Goal: Understand process/instructions: Learn how to perform a task or action

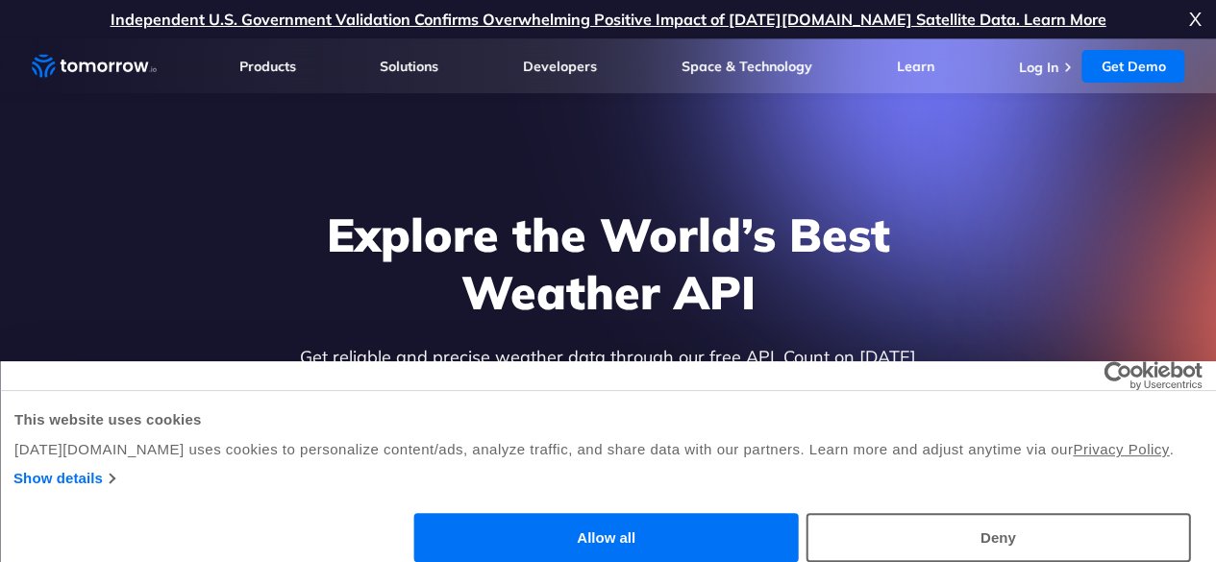
scroll to position [58, 0]
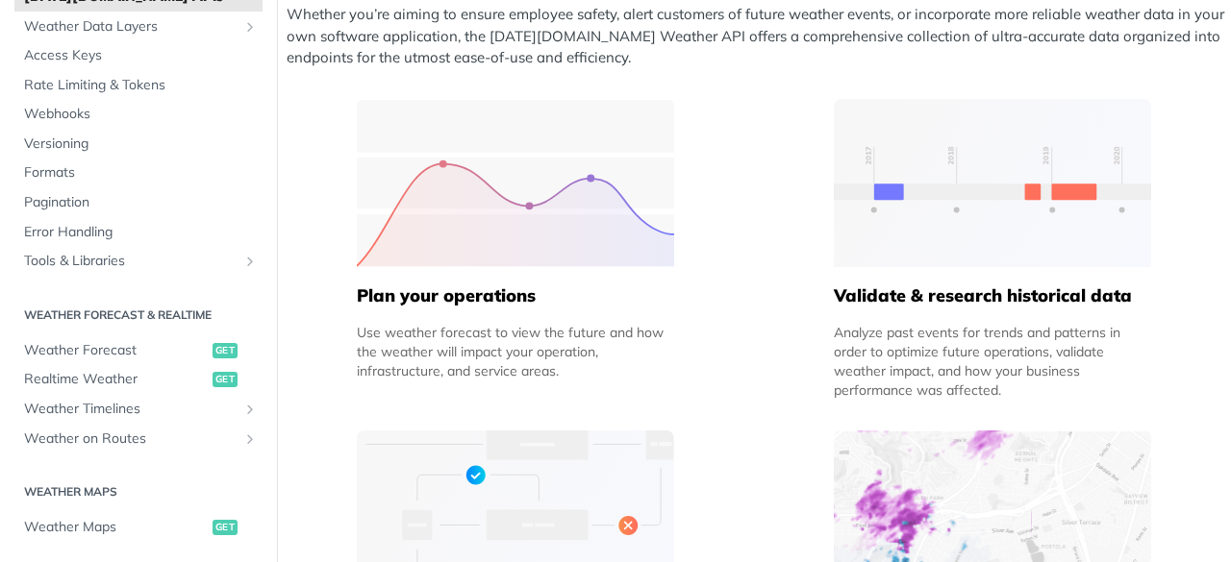
scroll to position [127, 0]
click at [242, 429] on icon "Show subpages for Weather on Routes" at bounding box center [249, 436] width 15 height 15
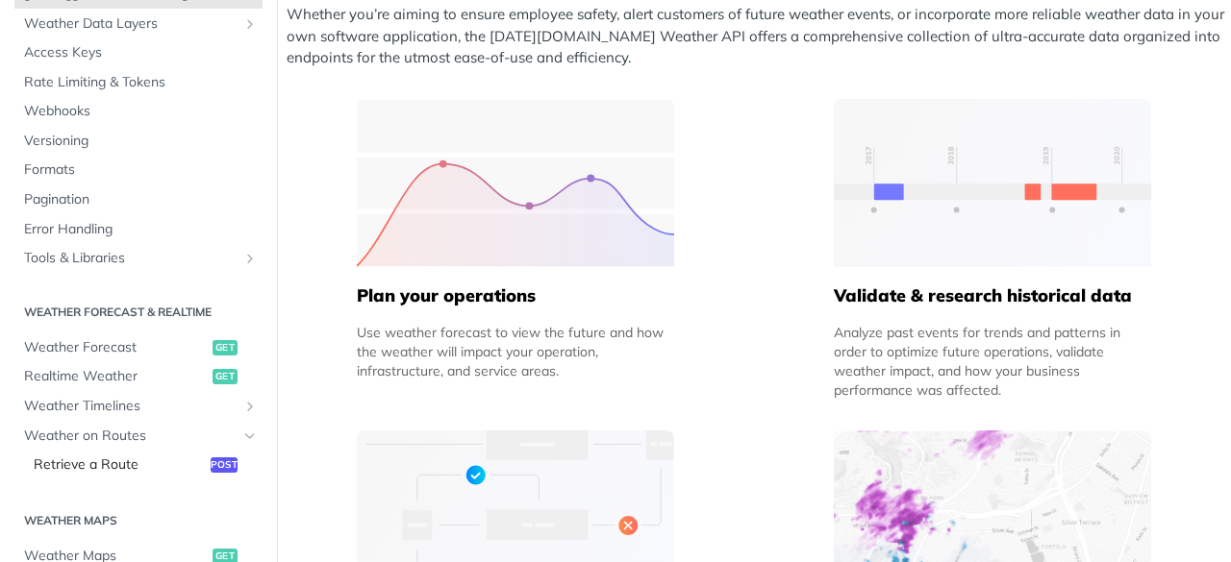
click at [138, 465] on span "Retrieve a Route" at bounding box center [120, 465] width 172 height 19
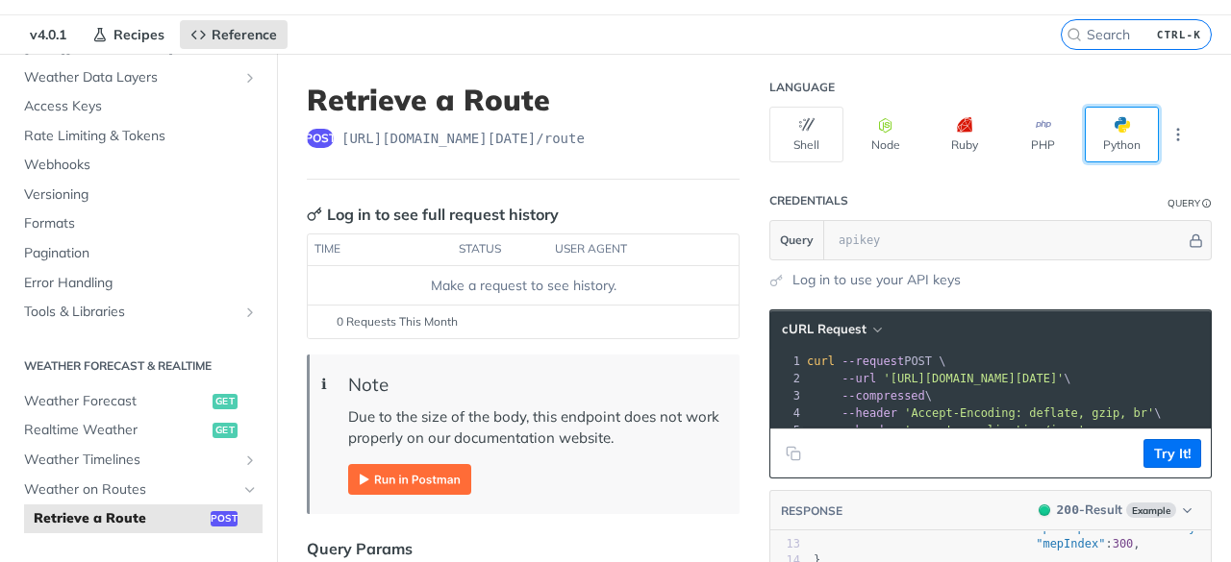
click at [1113, 130] on button "Python" at bounding box center [1122, 135] width 74 height 56
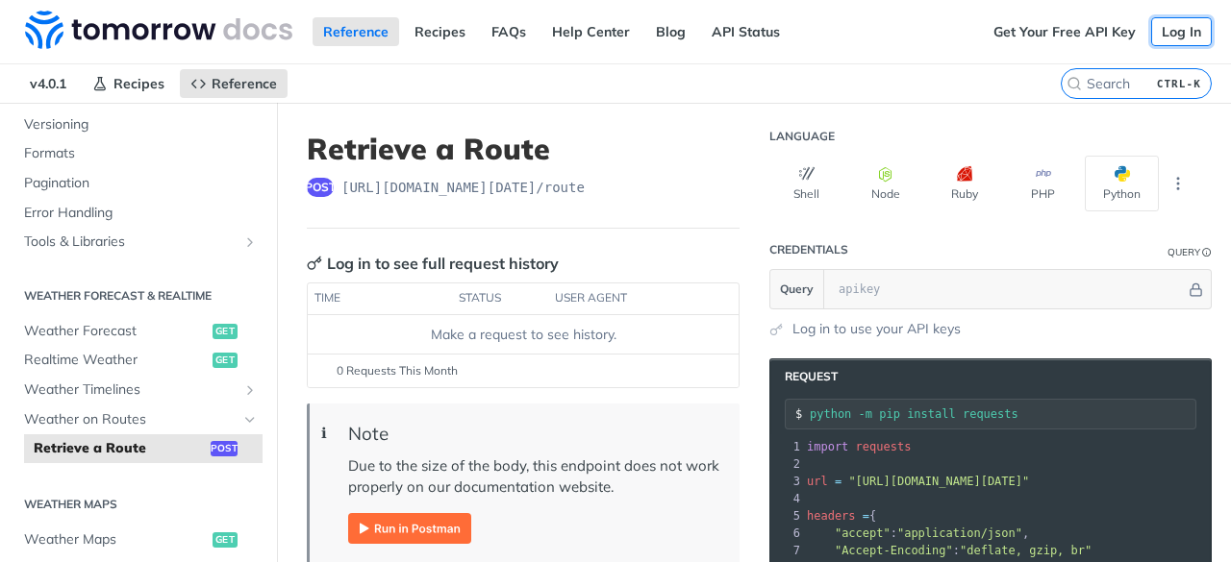
click at [1170, 35] on link "Log In" at bounding box center [1181, 31] width 61 height 29
